Goal: Information Seeking & Learning: Learn about a topic

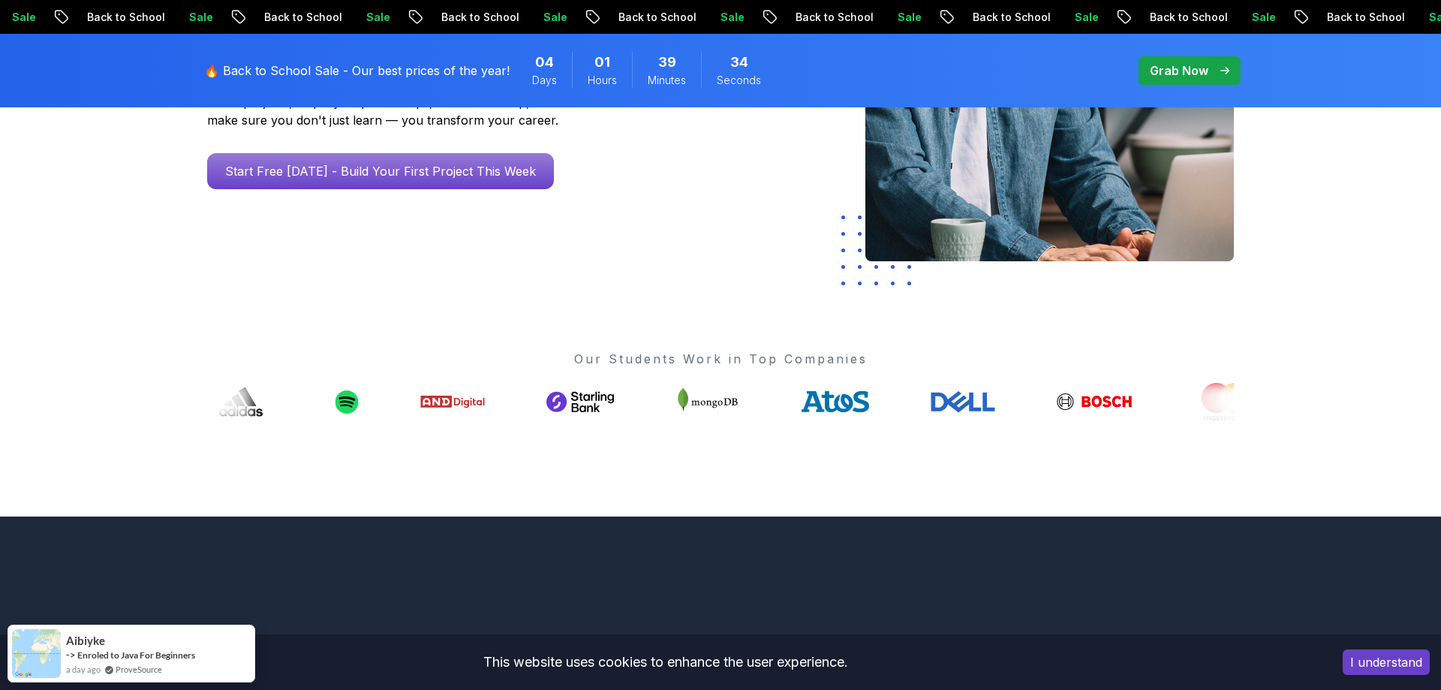
scroll to position [765, 0]
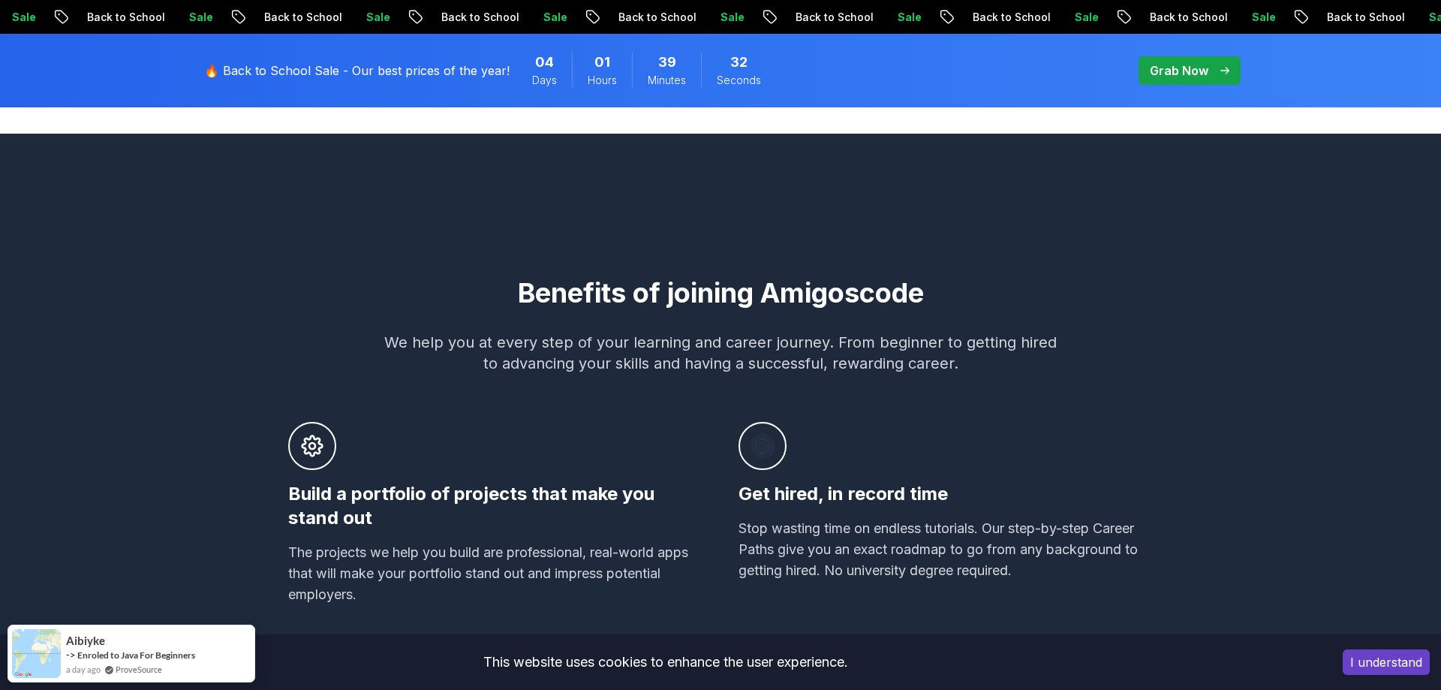
click at [461, 68] on p "🔥 Back to School Sale - Our best prices of the year!" at bounding box center [356, 71] width 305 height 18
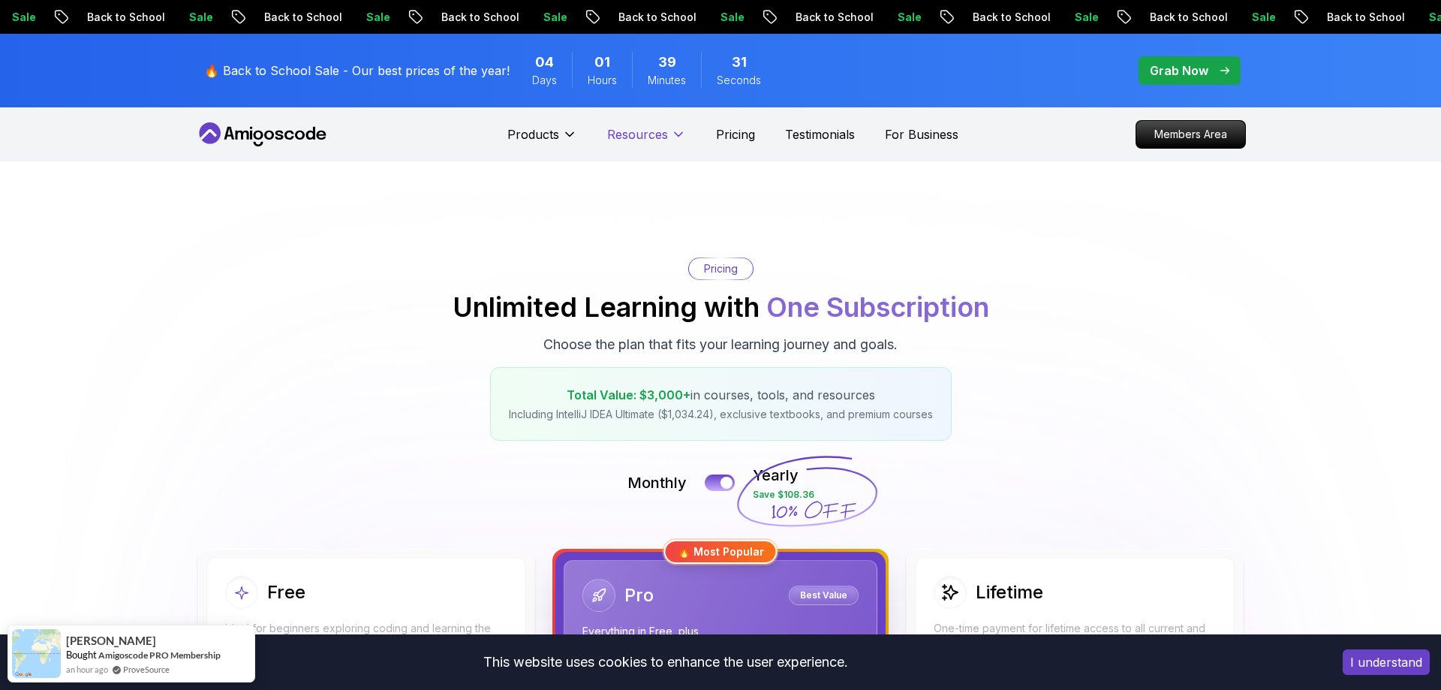
click at [659, 131] on p "Resources" at bounding box center [637, 134] width 61 height 18
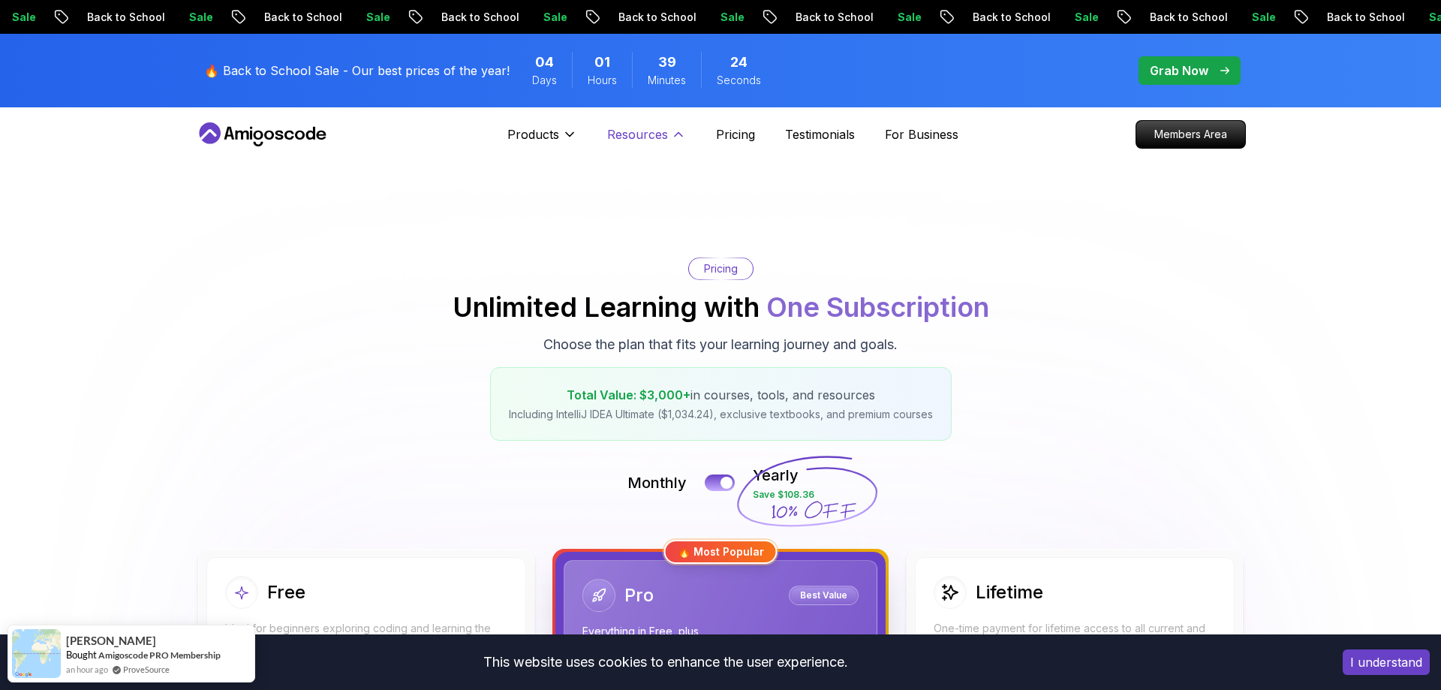
click at [651, 135] on p "Resources" at bounding box center [637, 134] width 61 height 18
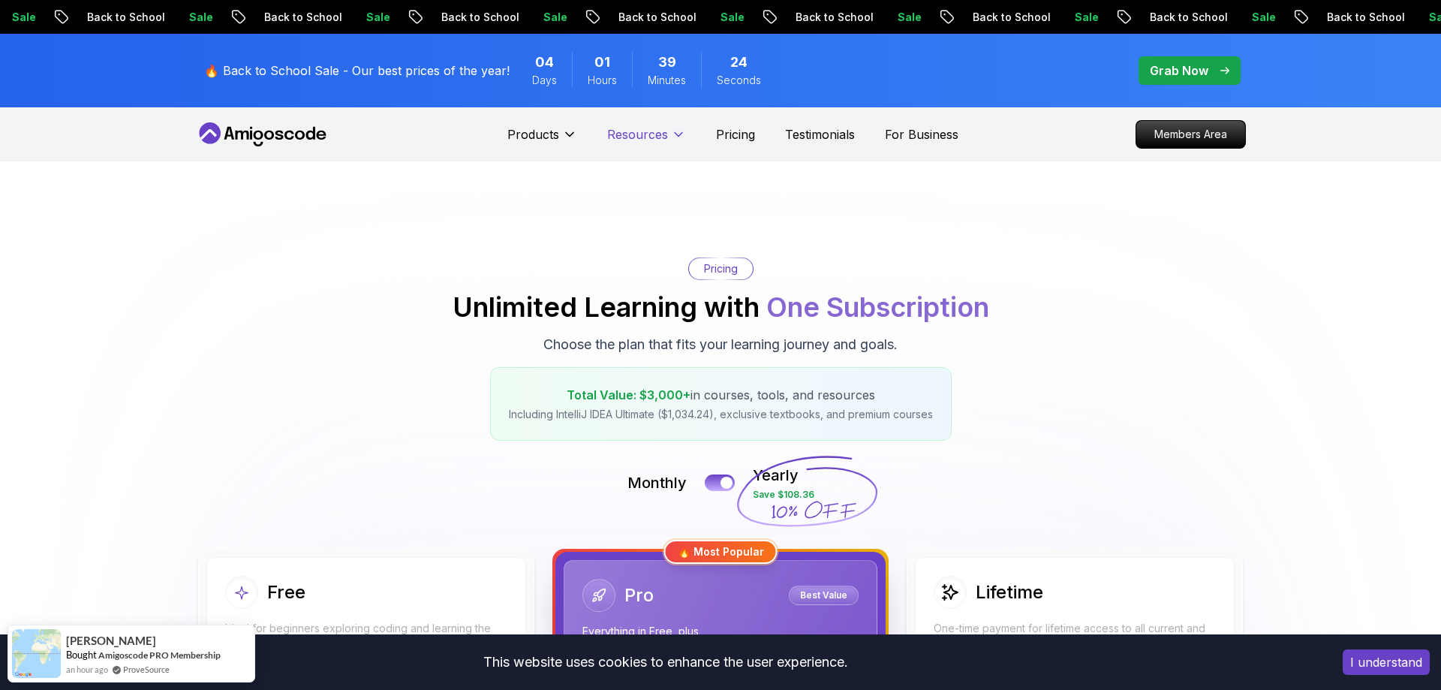
click at [651, 135] on p "Resources" at bounding box center [637, 134] width 61 height 18
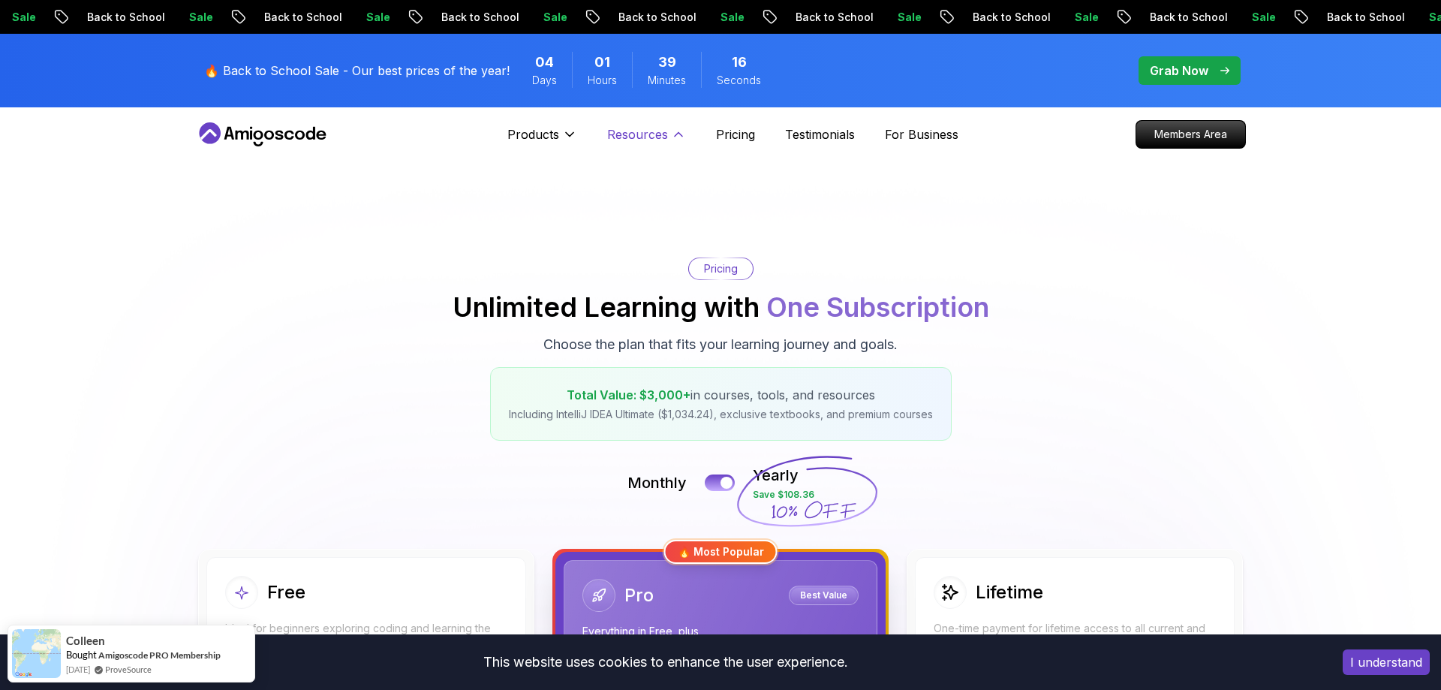
click at [636, 134] on p "Resources" at bounding box center [637, 134] width 61 height 18
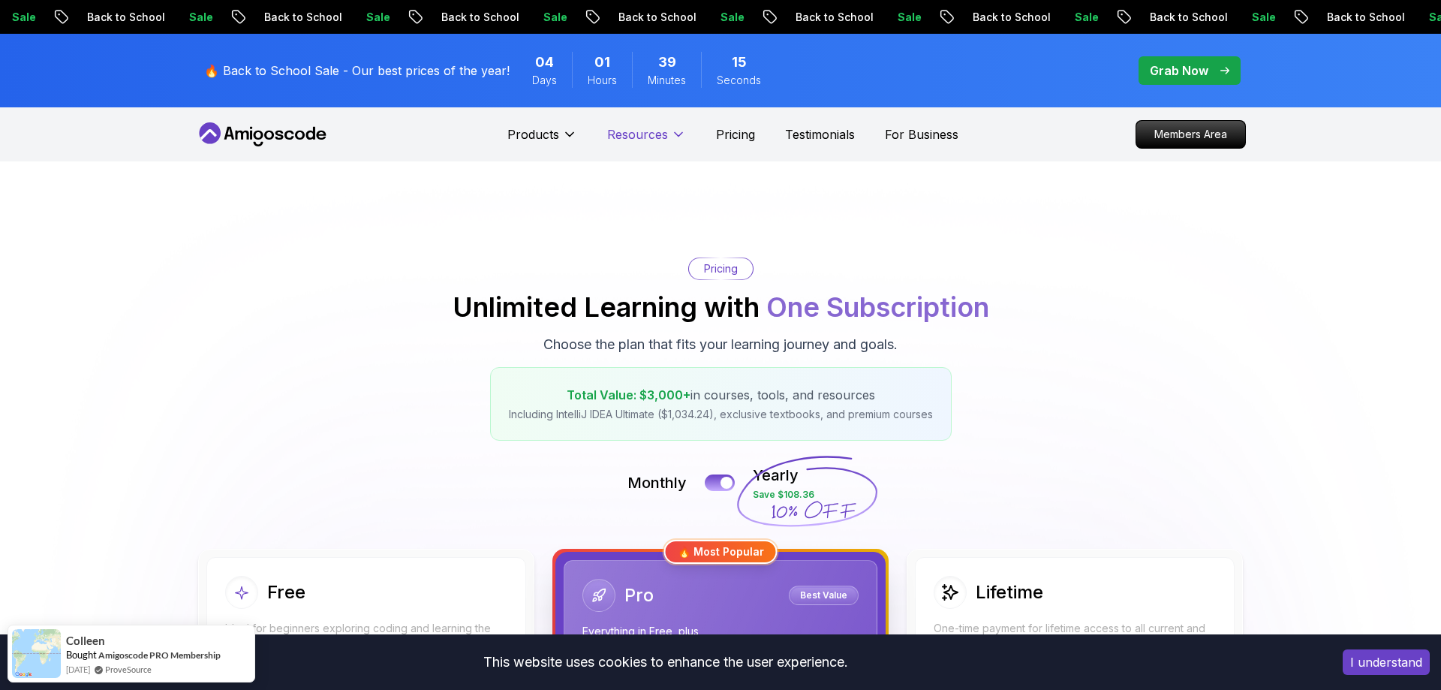
click at [636, 134] on p "Resources" at bounding box center [637, 134] width 61 height 18
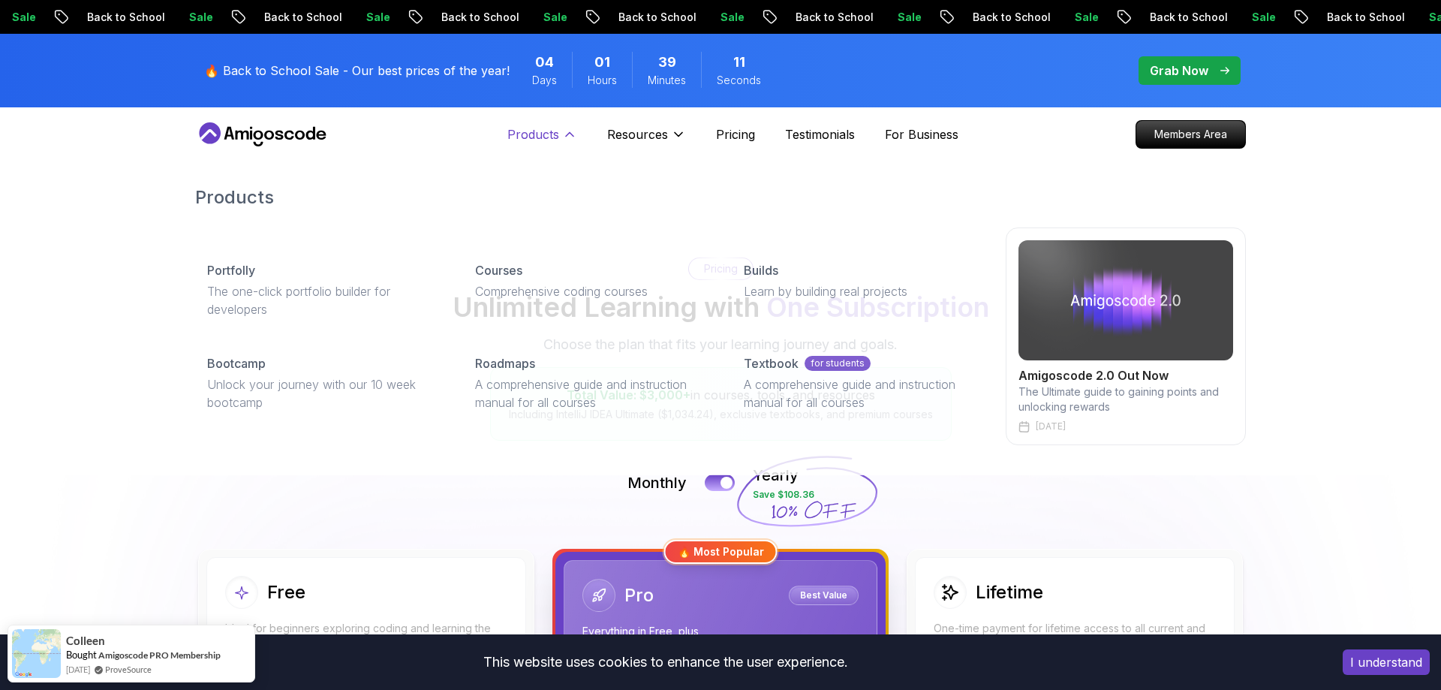
click at [559, 133] on button "Products" at bounding box center [542, 140] width 70 height 30
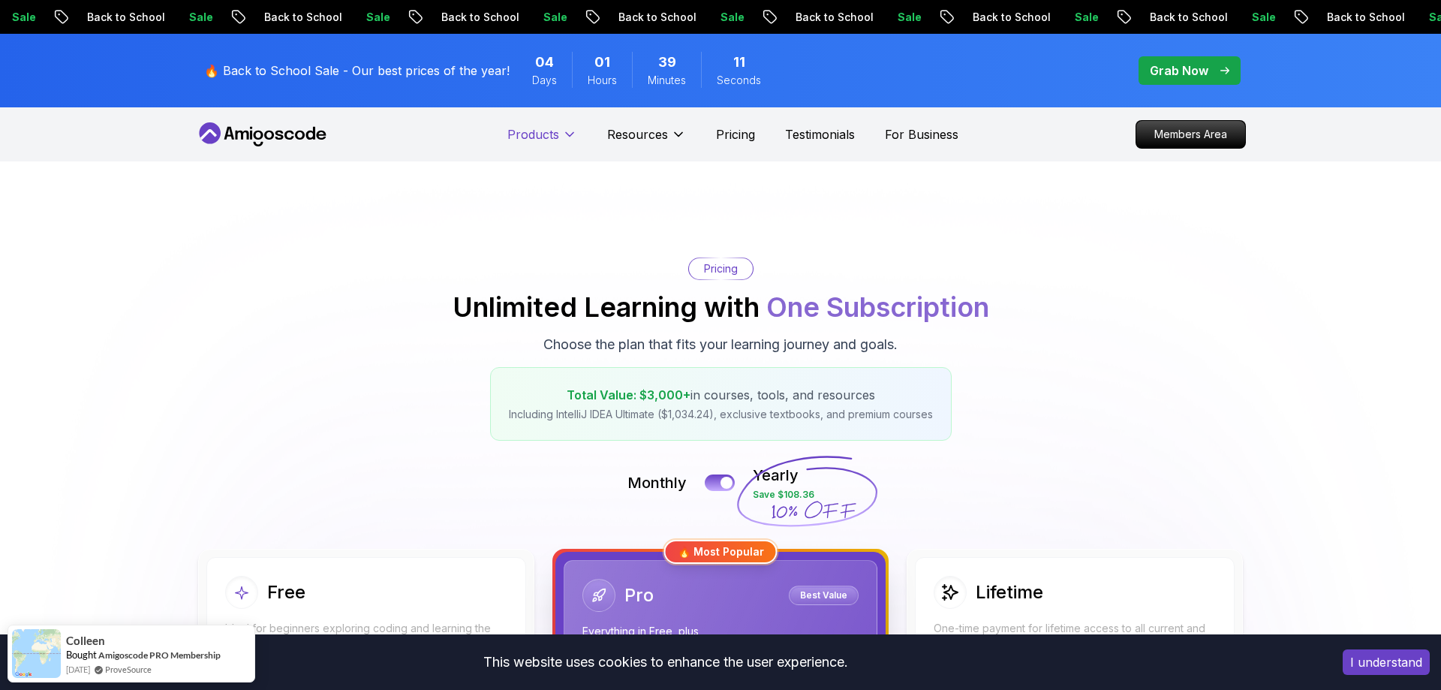
click at [559, 132] on button "Products" at bounding box center [542, 140] width 70 height 30
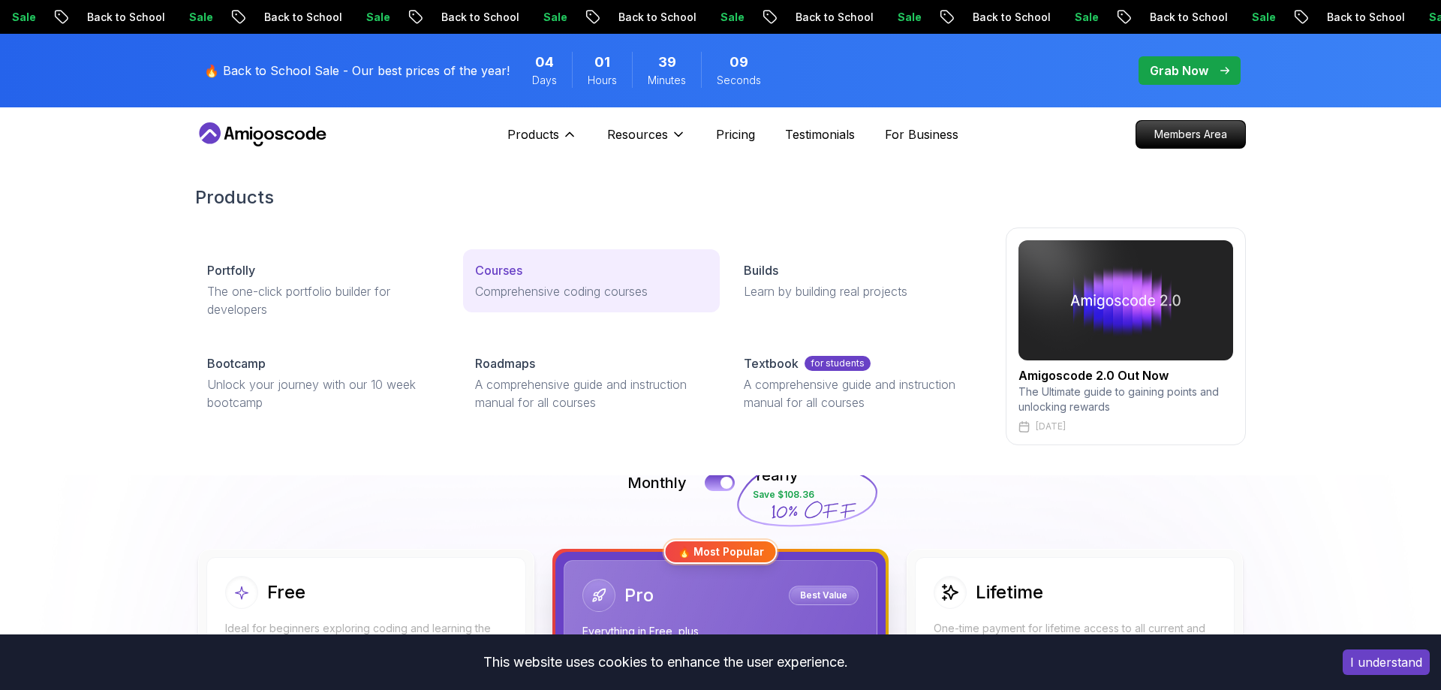
click at [500, 272] on p "Courses" at bounding box center [498, 270] width 47 height 18
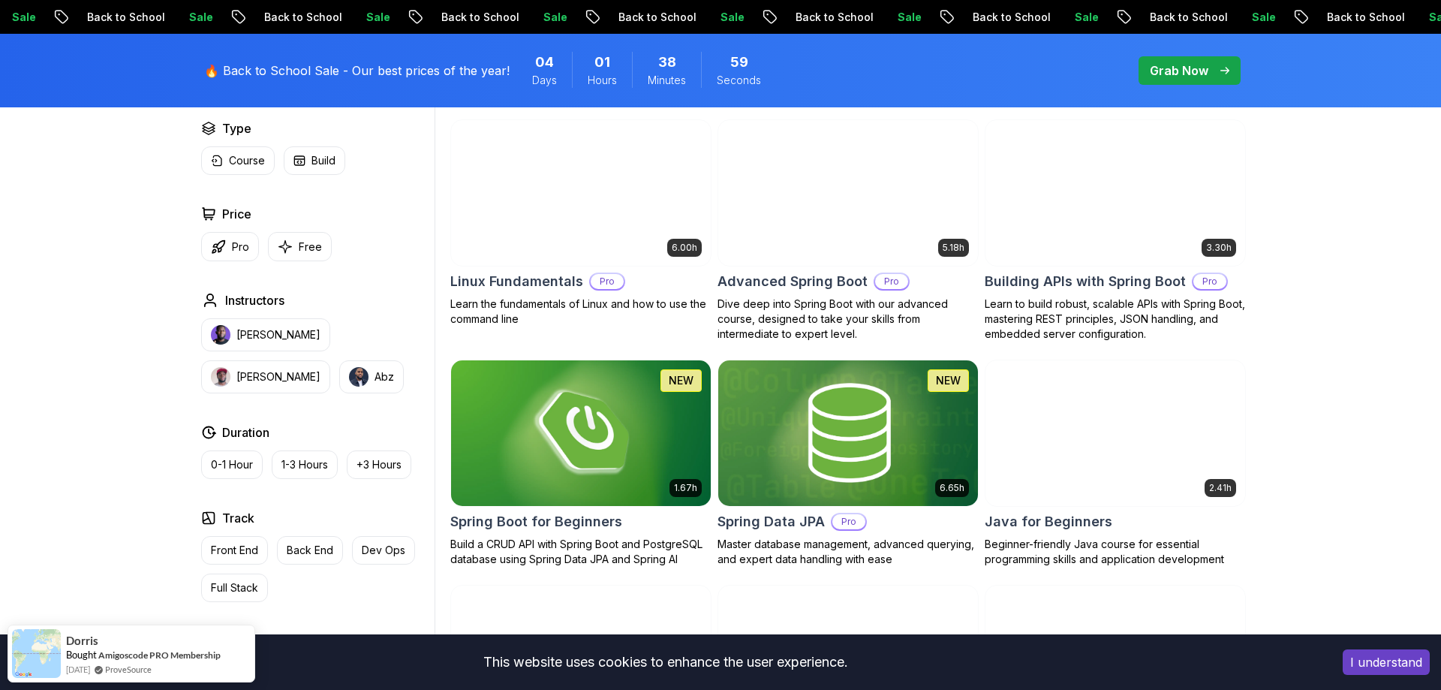
scroll to position [383, 0]
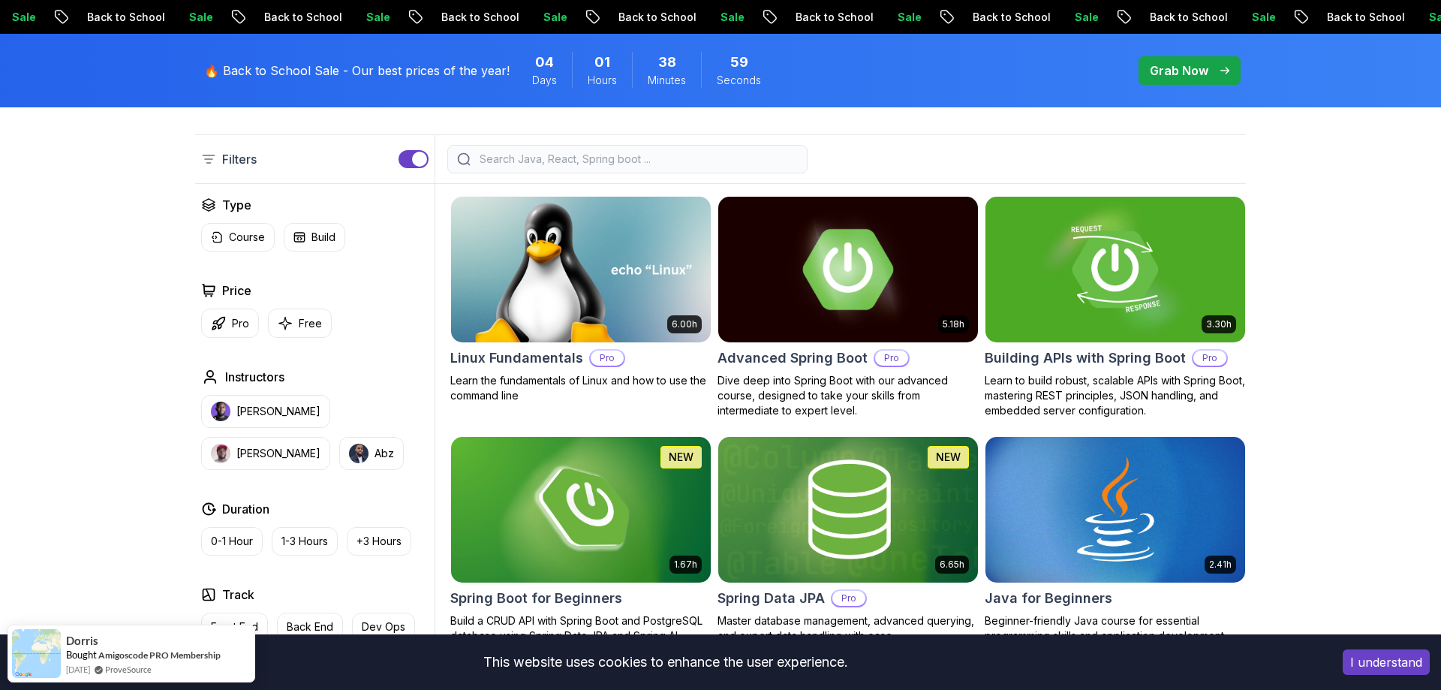
click at [841, 263] on img at bounding box center [847, 269] width 272 height 152
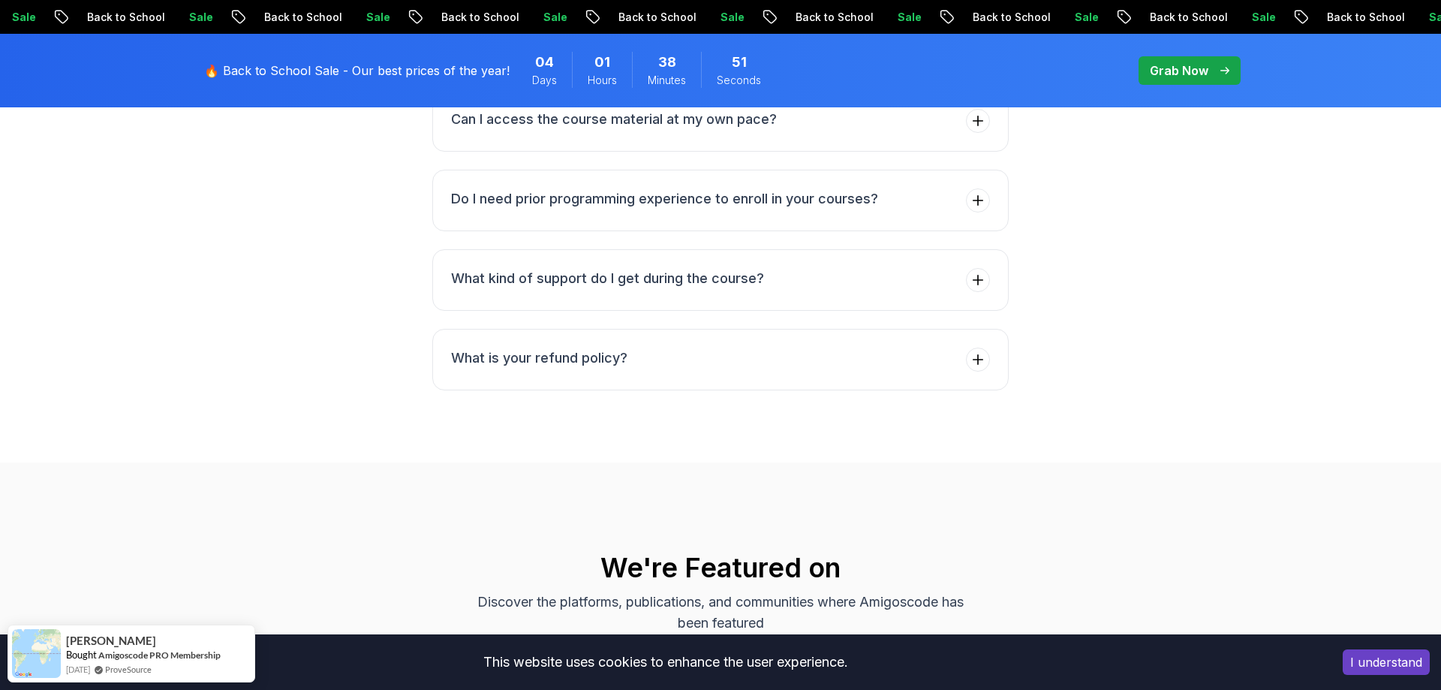
scroll to position [5587, 0]
